Goal: Navigation & Orientation: Understand site structure

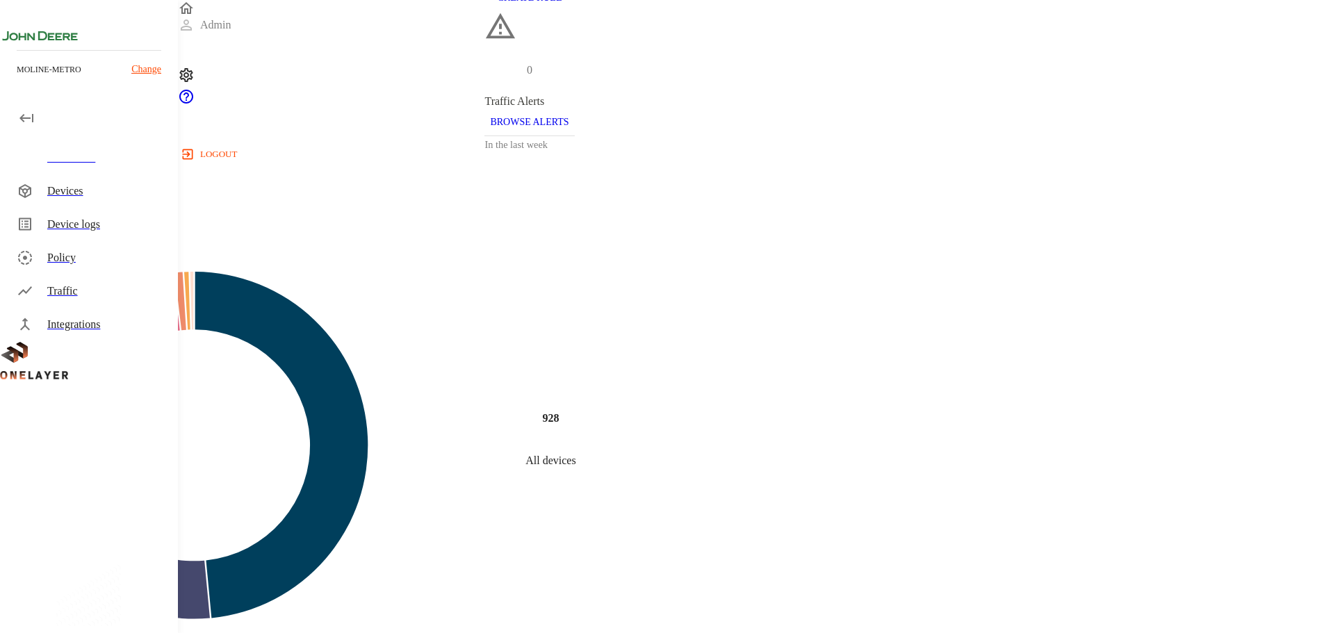
scroll to position [434, 0]
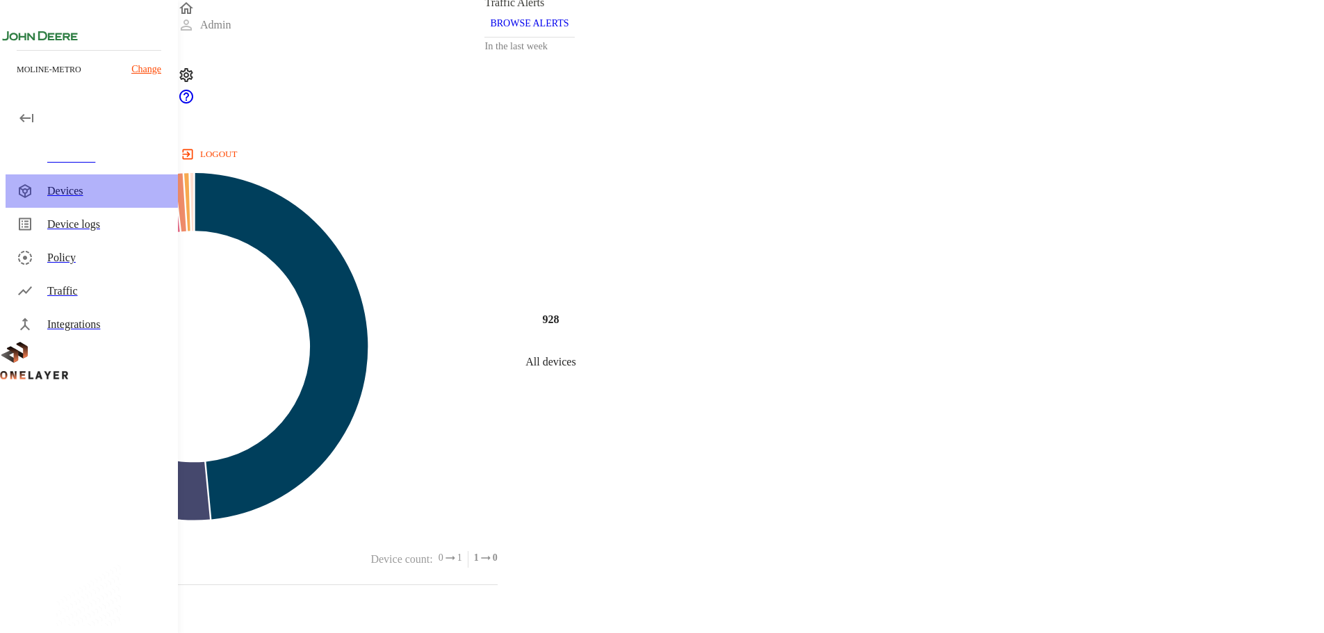
click at [64, 189] on div "Devices" at bounding box center [107, 191] width 120 height 17
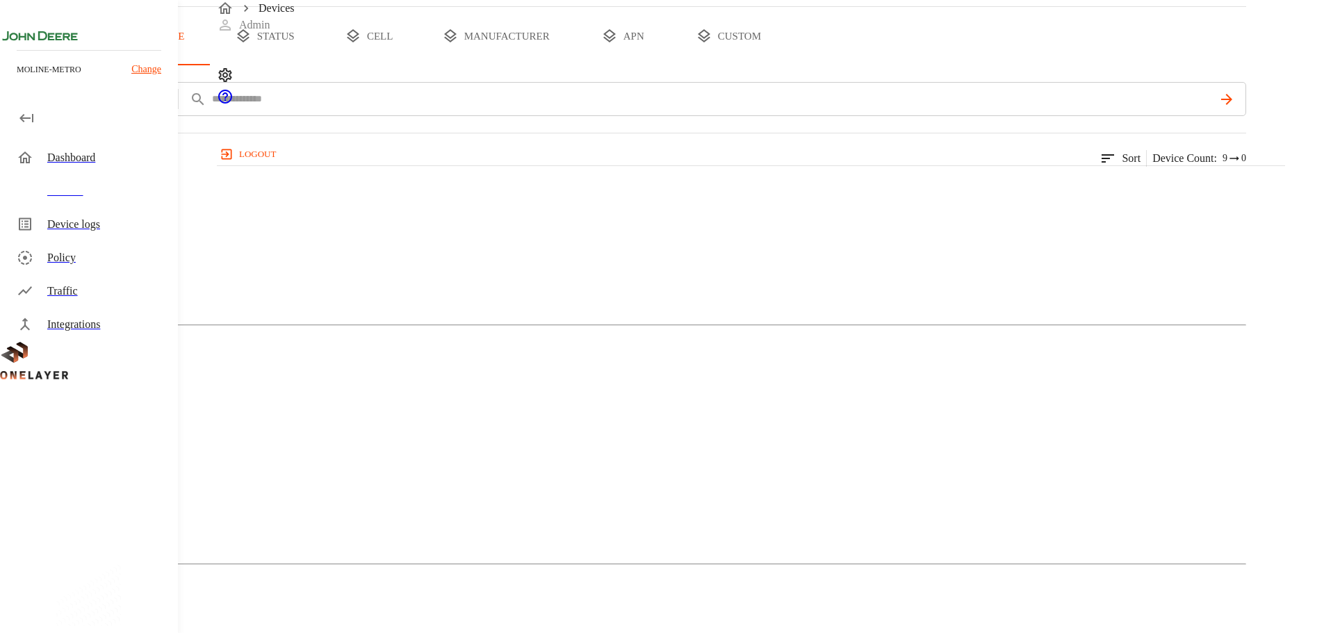
scroll to position [87, 0]
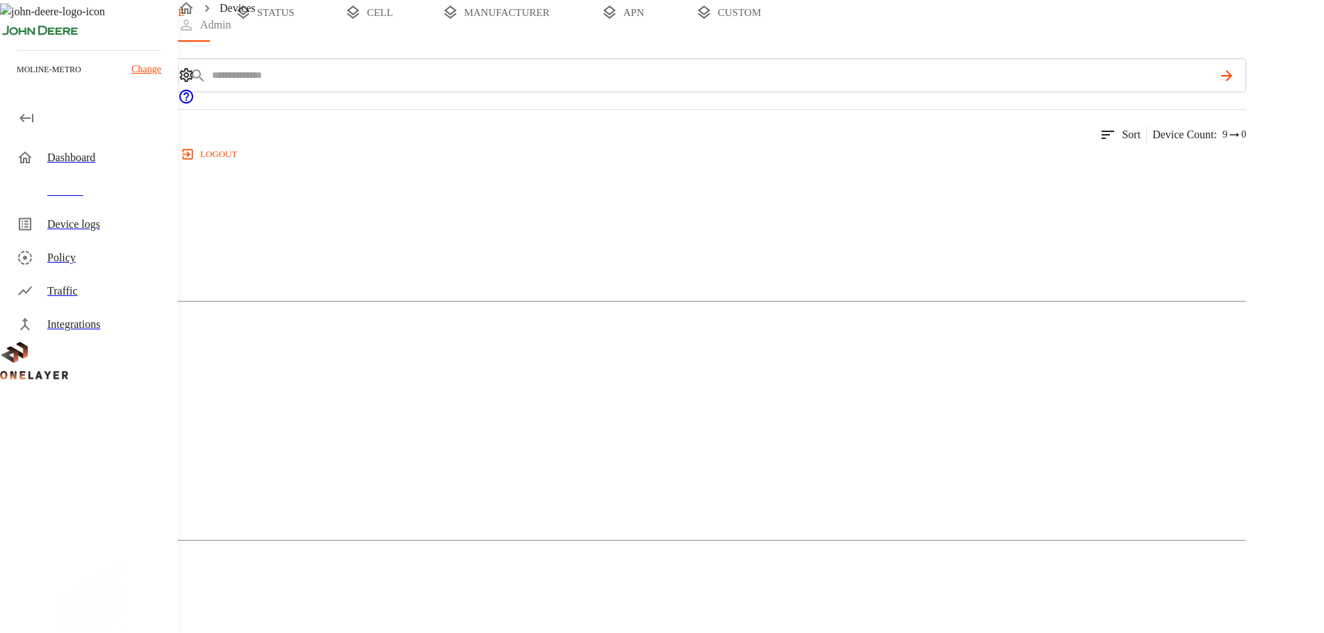
click at [28, 172] on img at bounding box center [28, 172] width 0 height 0
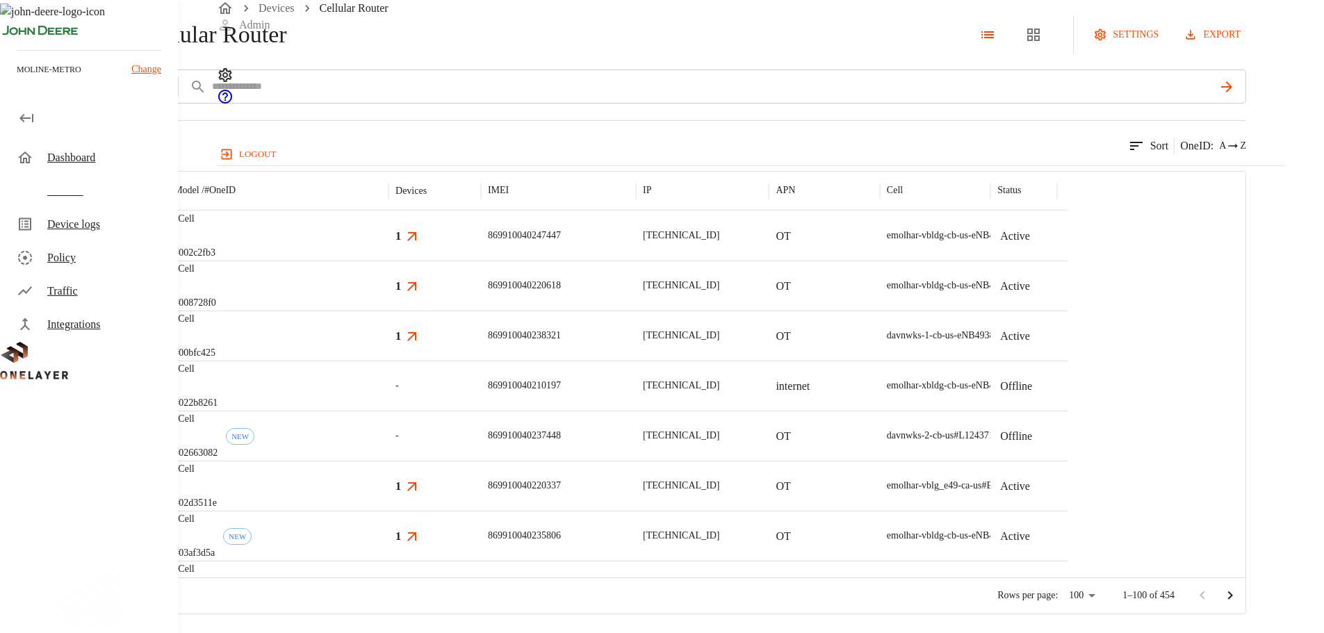
click at [474, 245] on div "1" at bounding box center [434, 236] width 79 height 17
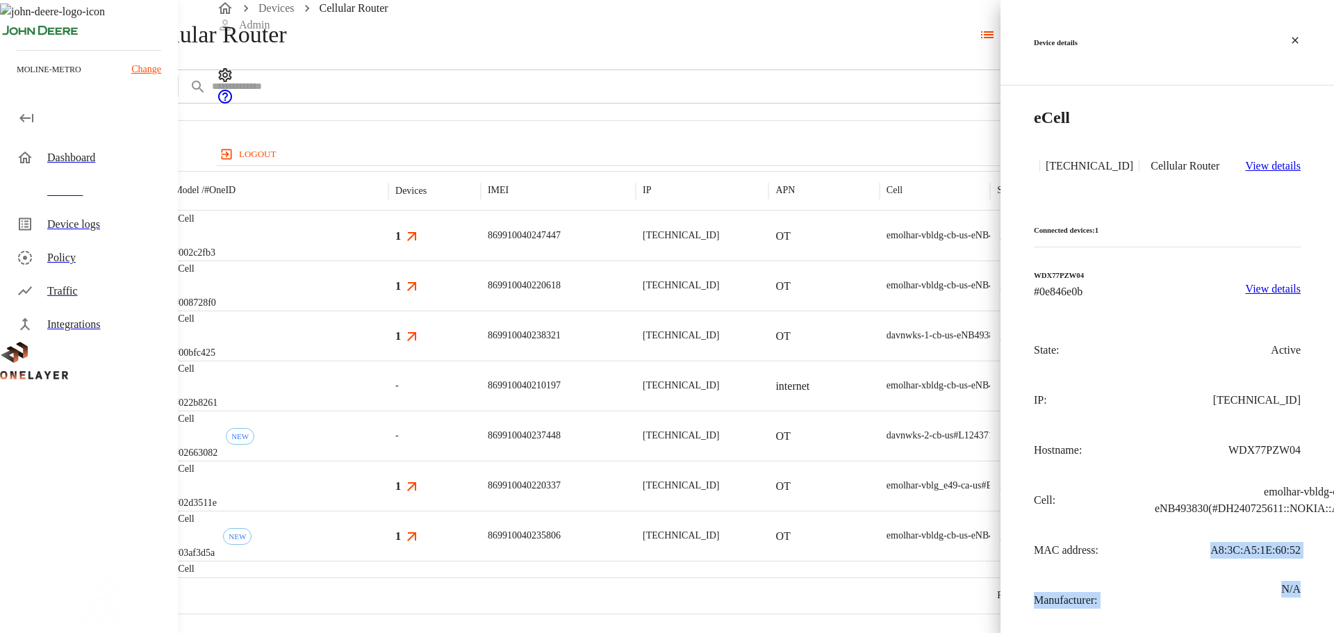
drag, startPoint x: 1207, startPoint y: 443, endPoint x: 1307, endPoint y: 455, distance: 100.8
click at [1307, 457] on div "Connected devices: 1 WDX77PZW04 #0e846e0b View details State: Active IP: [TECHN…" at bounding box center [1168, 422] width 334 height 434
click at [1274, 542] on p "A8:3C:A5:1E:60:52" at bounding box center [1256, 550] width 90 height 17
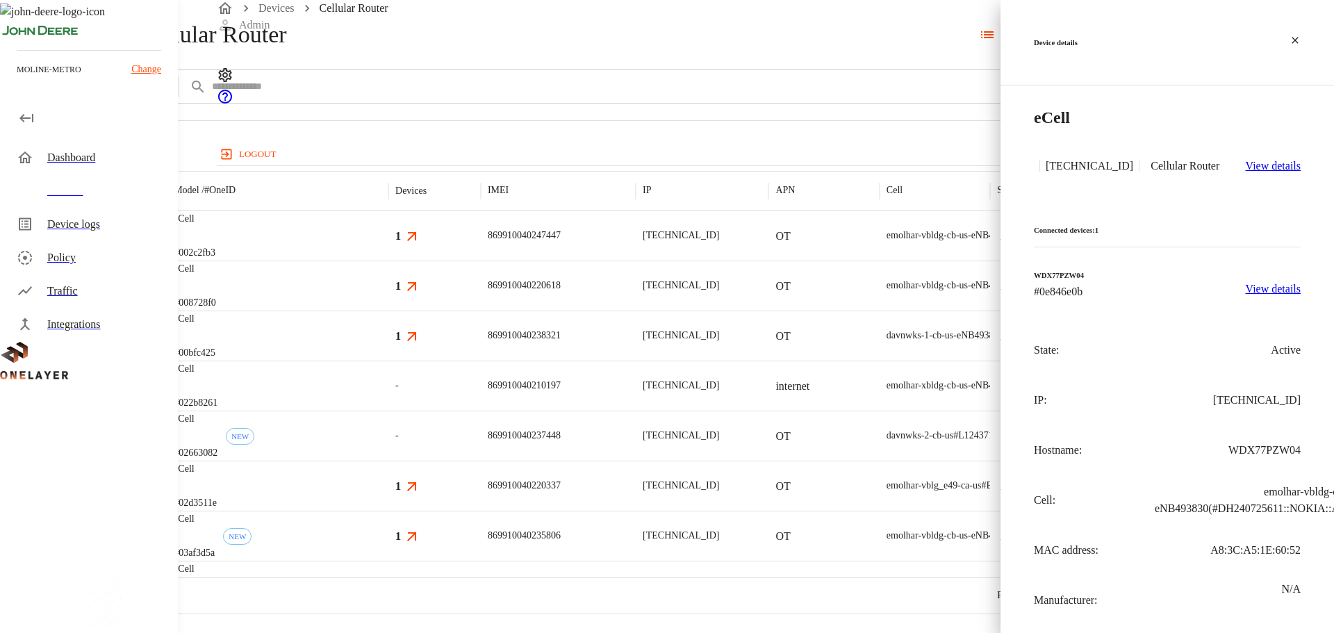
click at [1288, 581] on p "N/A" at bounding box center [1290, 589] width 19 height 17
click at [675, 202] on div at bounding box center [667, 316] width 1334 height 633
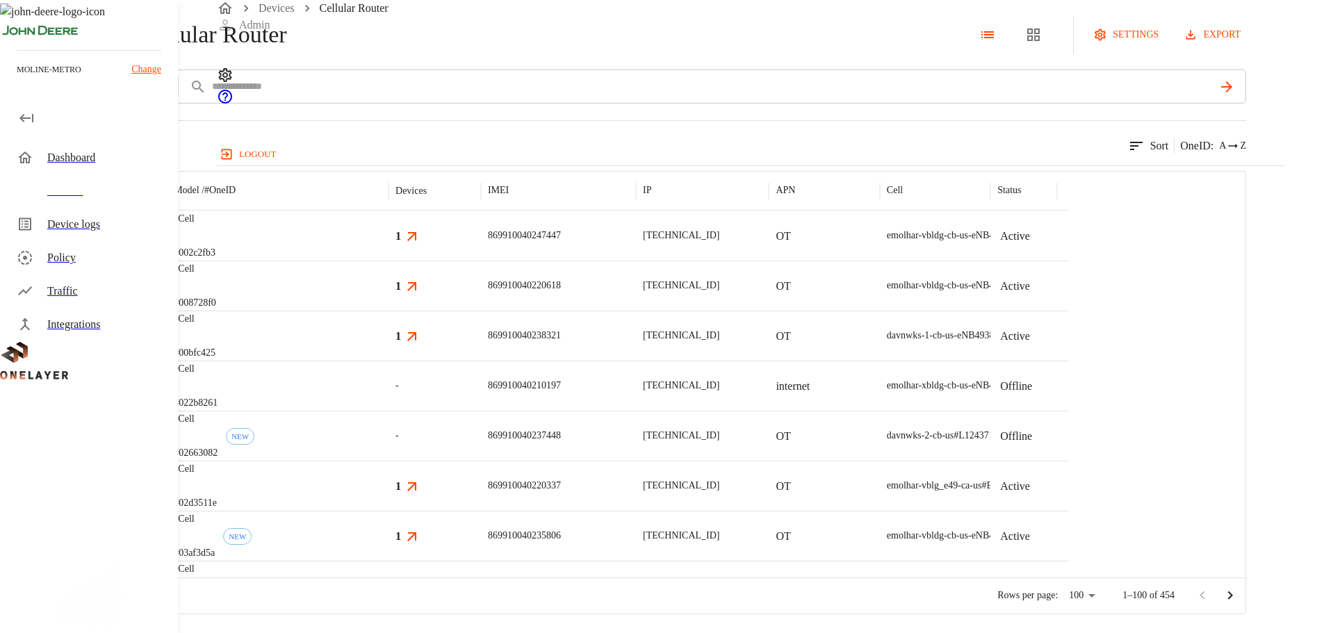
drag, startPoint x: 54, startPoint y: 190, endPoint x: 67, endPoint y: 197, distance: 15.5
click at [54, 190] on div "Devices" at bounding box center [107, 191] width 120 height 17
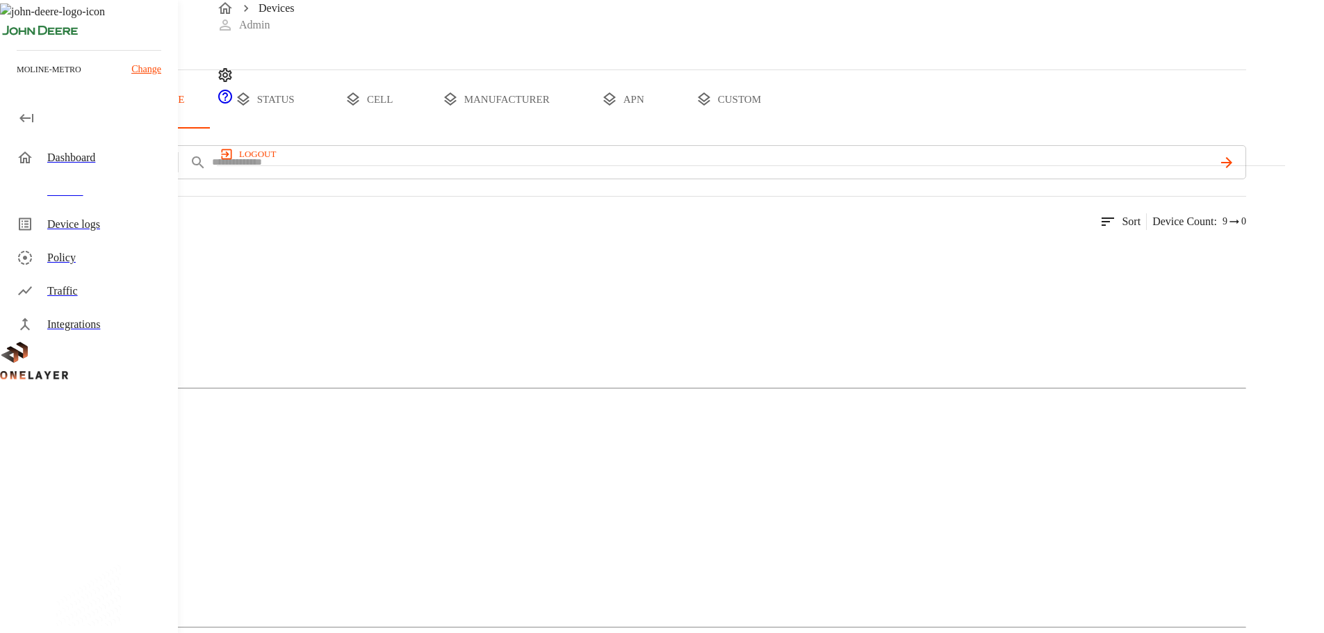
click at [132, 486] on figure at bounding box center [80, 494] width 104 height 17
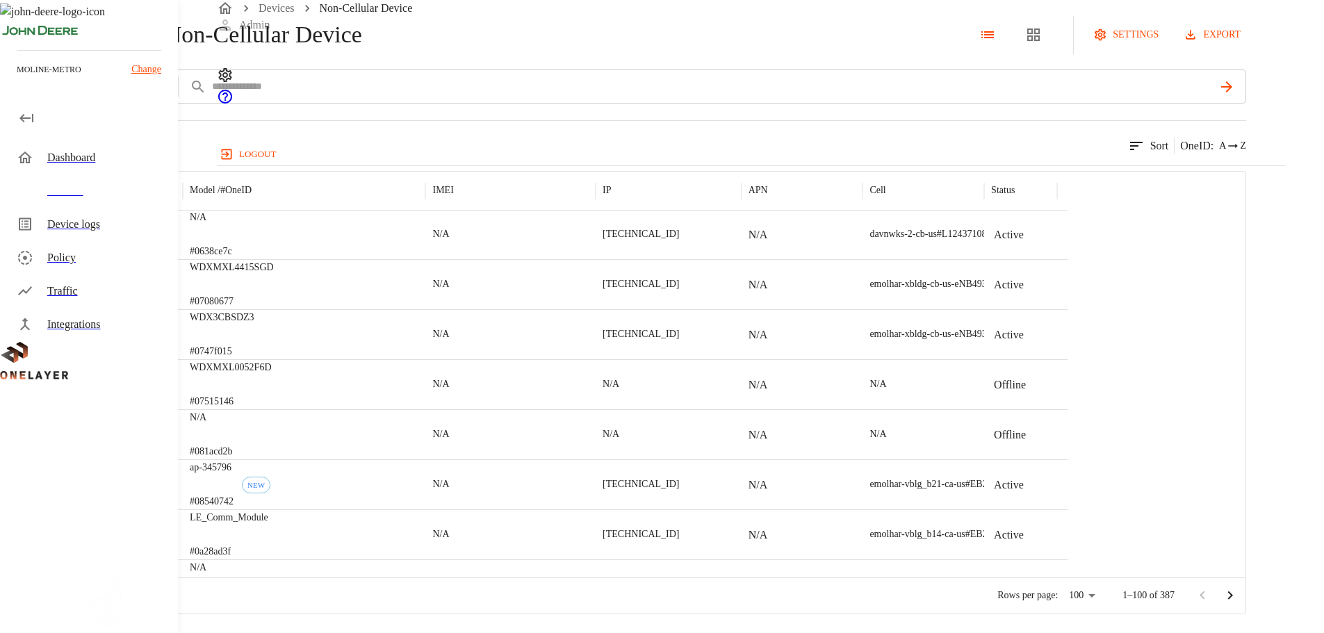
scroll to position [520, 0]
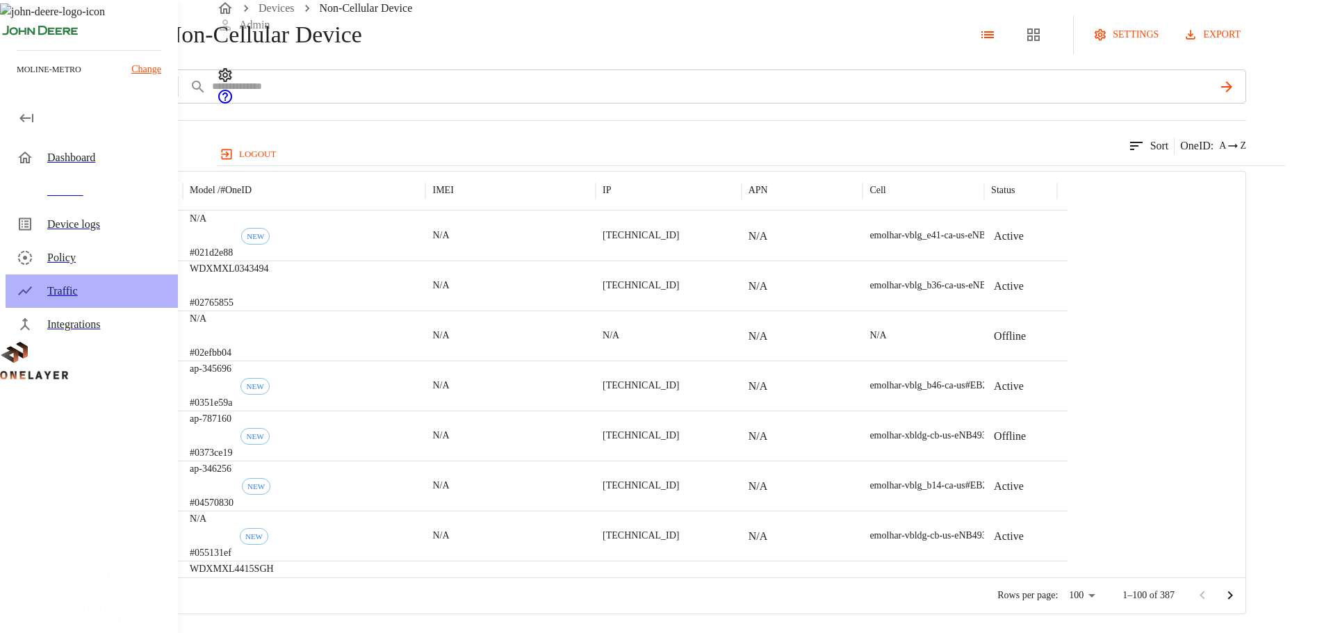
click at [53, 294] on div "Traffic" at bounding box center [107, 291] width 120 height 17
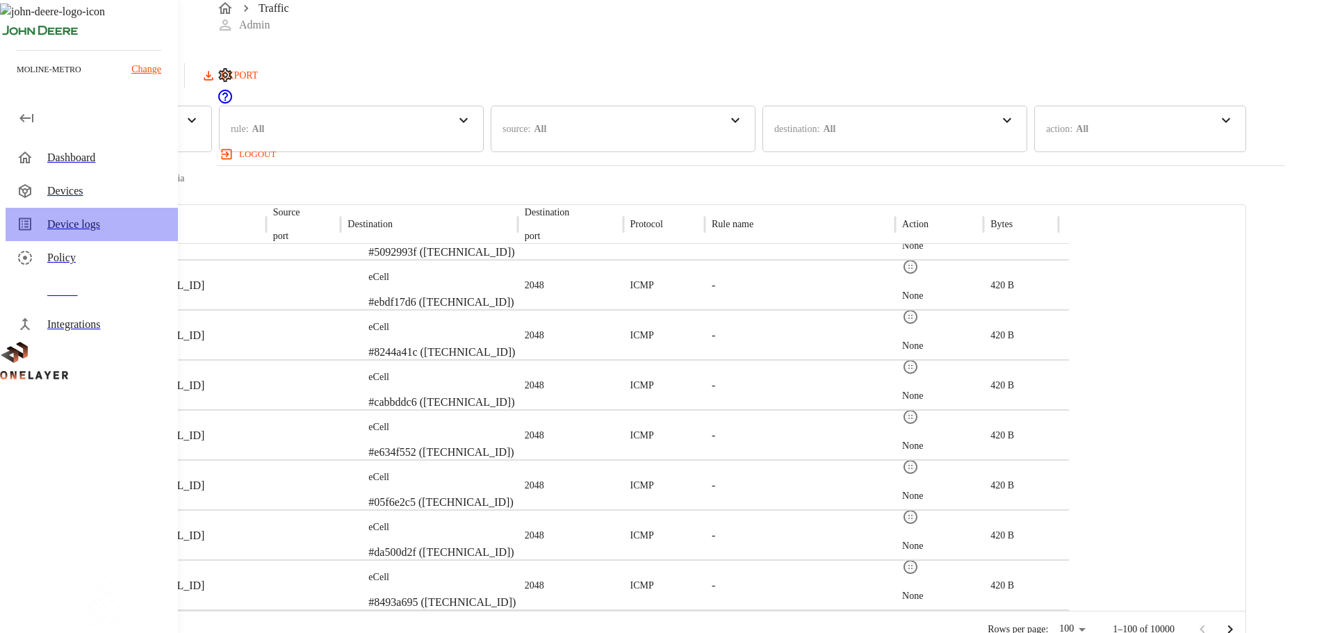
click at [64, 224] on div "Device logs" at bounding box center [107, 224] width 120 height 17
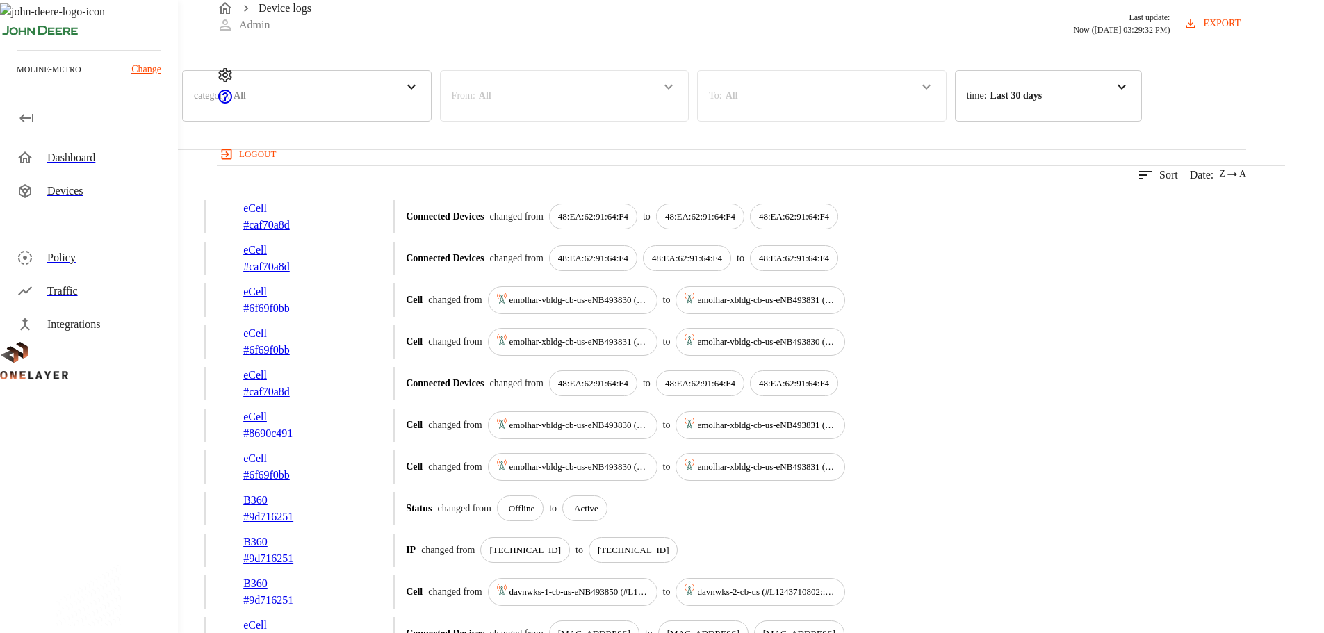
click at [63, 197] on div "Devices" at bounding box center [107, 191] width 120 height 17
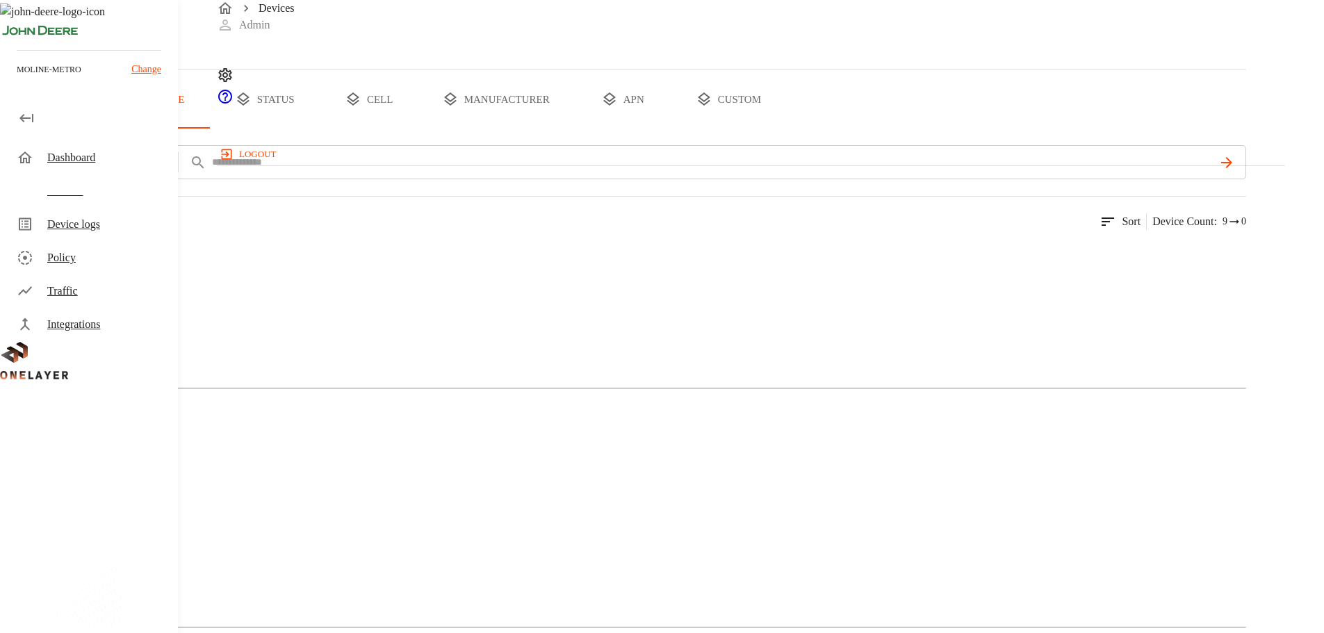
click at [73, 291] on div "Traffic" at bounding box center [107, 291] width 120 height 17
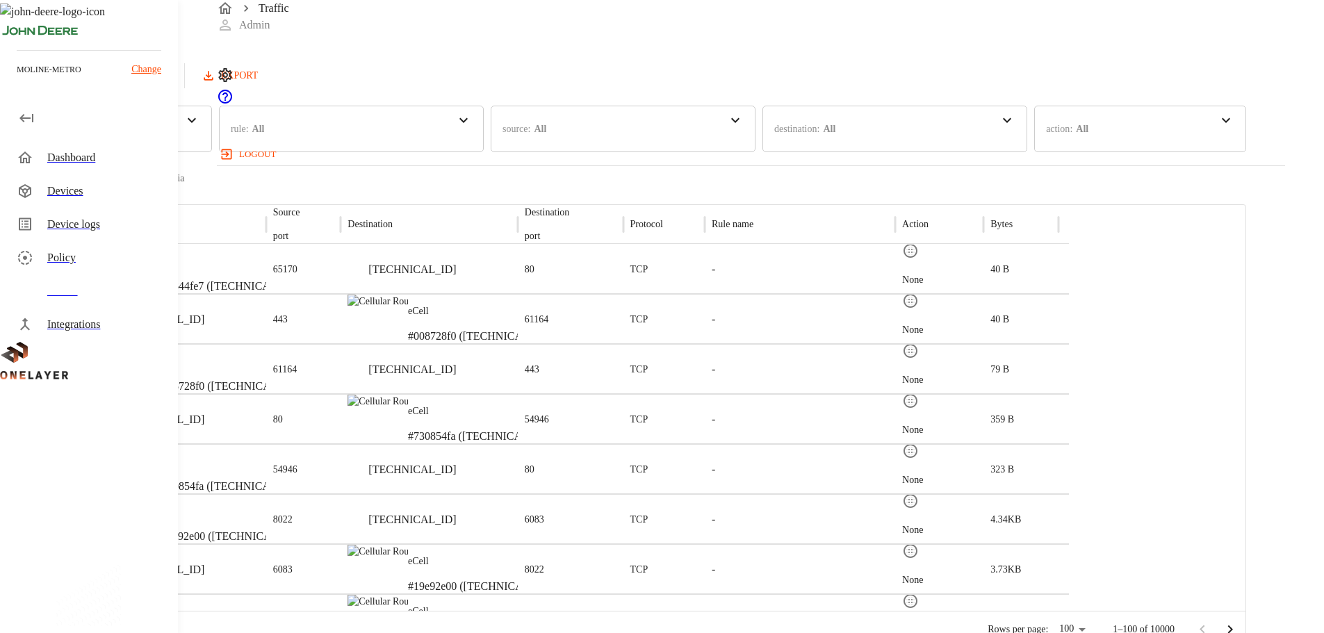
click at [88, 163] on div "Dashboard" at bounding box center [107, 157] width 120 height 17
